Goal: Find specific page/section: Find specific page/section

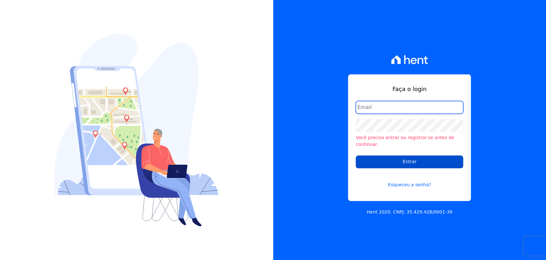
type input "mayara@citizenurbanismo.com.br"
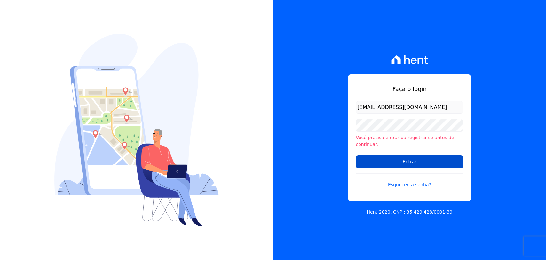
click at [377, 155] on input "Entrar" at bounding box center [410, 161] width 108 height 13
type input "[EMAIL_ADDRESS][DOMAIN_NAME]"
click at [371, 163] on input "Entrar" at bounding box center [410, 161] width 108 height 13
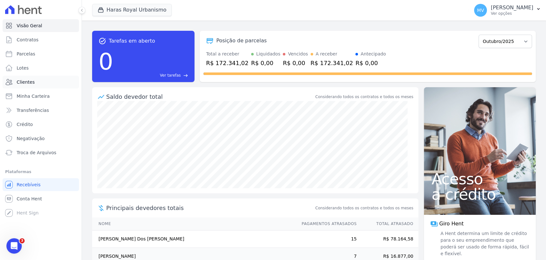
click at [25, 82] on span "Clientes" at bounding box center [26, 82] width 18 height 6
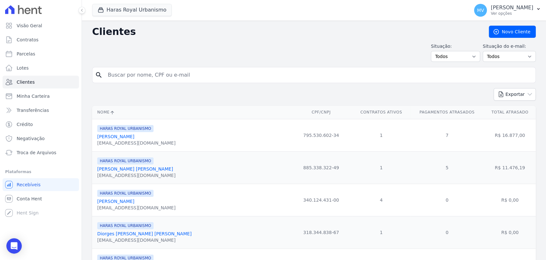
click at [122, 170] on link "[PERSON_NAME] [PERSON_NAME]" at bounding box center [135, 168] width 76 height 5
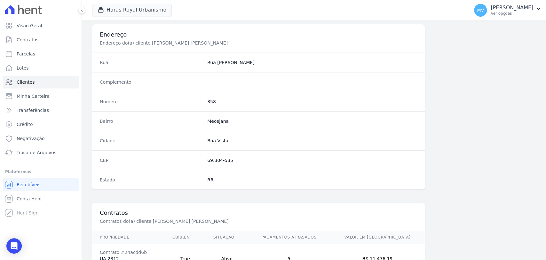
scroll to position [338, 0]
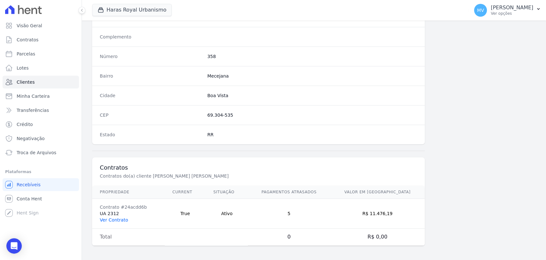
click at [108, 218] on link "Ver Contrato" at bounding box center [114, 219] width 28 height 5
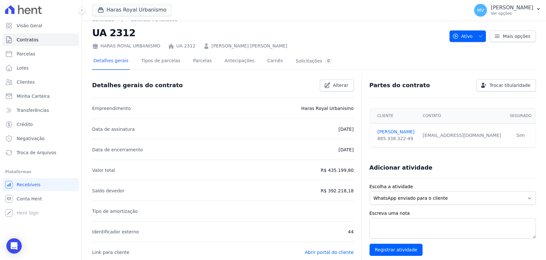
scroll to position [4, 0]
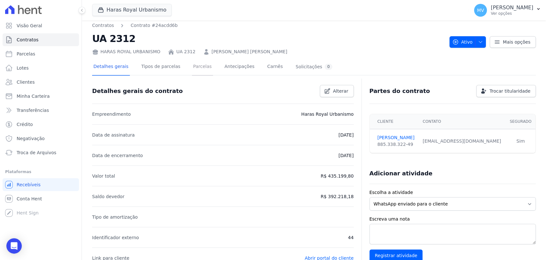
click at [193, 64] on link "Parcelas" at bounding box center [202, 67] width 21 height 17
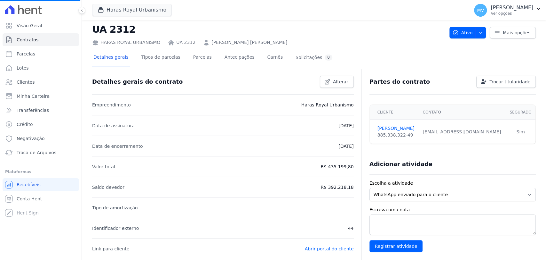
scroll to position [0, 0]
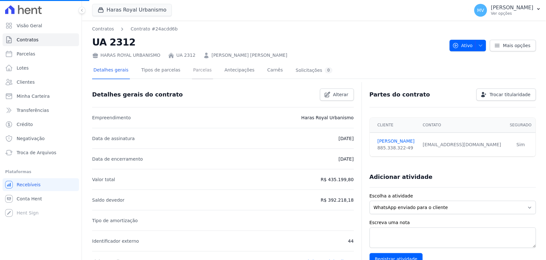
click at [195, 75] on link "Parcelas" at bounding box center [202, 70] width 21 height 17
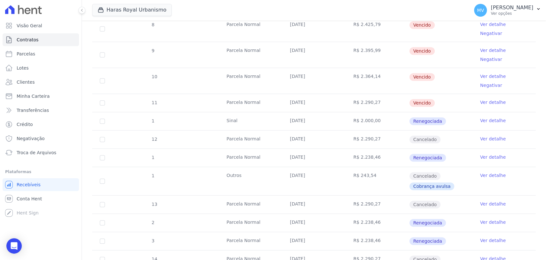
scroll to position [229, 0]
